Goal: Task Accomplishment & Management: Manage account settings

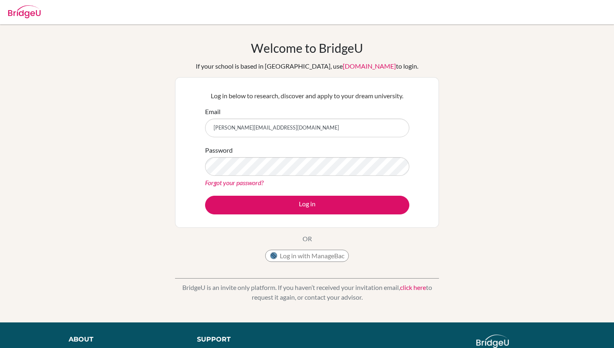
type input "d.frimpong@aris.edu.gh"
click at [340, 155] on div "Password Forgot your password?" at bounding box center [307, 166] width 204 height 42
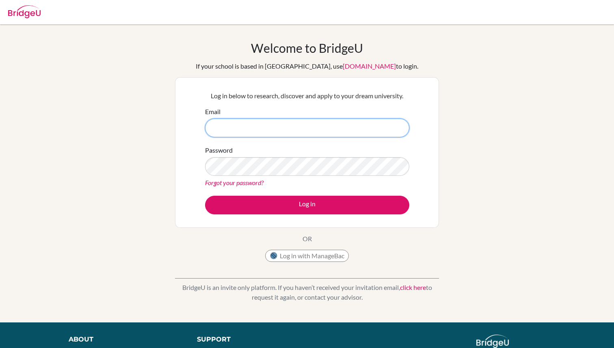
type input "d.frimpong@aris.edu.gh"
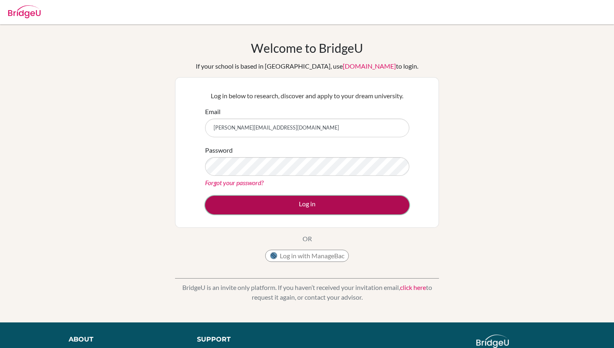
click at [298, 212] on button "Log in" at bounding box center [307, 205] width 204 height 19
